Goal: Find contact information: Find contact information

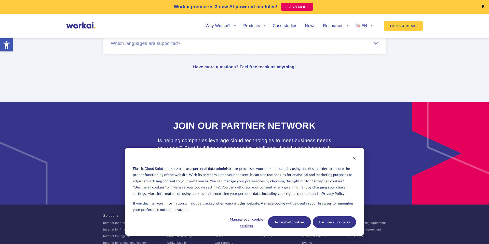
scroll to position [3210, 0]
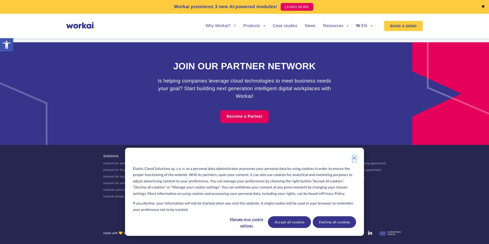
click at [354, 157] on icon "Dismiss cookie banner" at bounding box center [354, 158] width 4 height 4
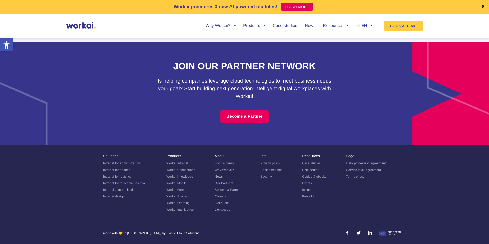
click at [230, 208] on link "Contact us" at bounding box center [223, 210] width 16 height 4
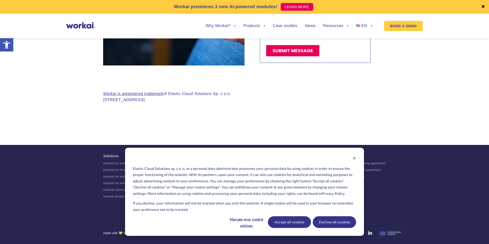
scroll to position [493, 0]
click at [353, 156] on icon "Dismiss cookie banner" at bounding box center [354, 158] width 4 height 4
